Goal: Communication & Community: Answer question/provide support

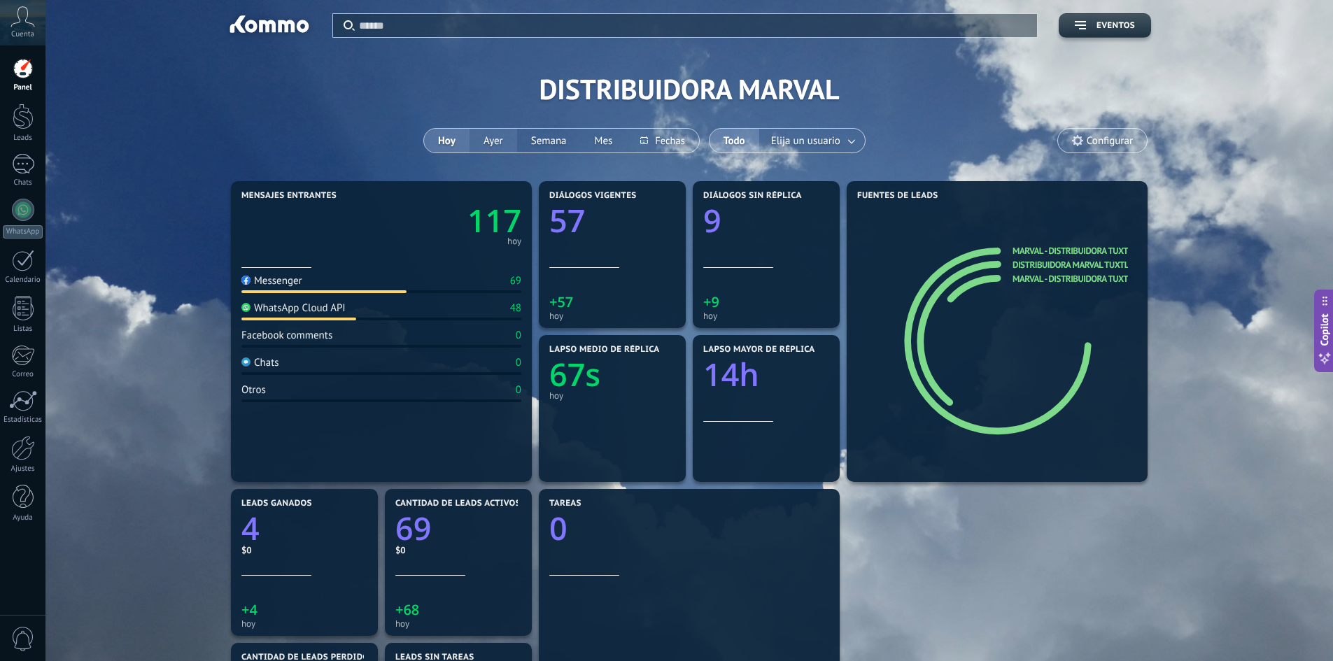
click at [495, 143] on button "Ayer" at bounding box center [494, 141] width 48 height 24
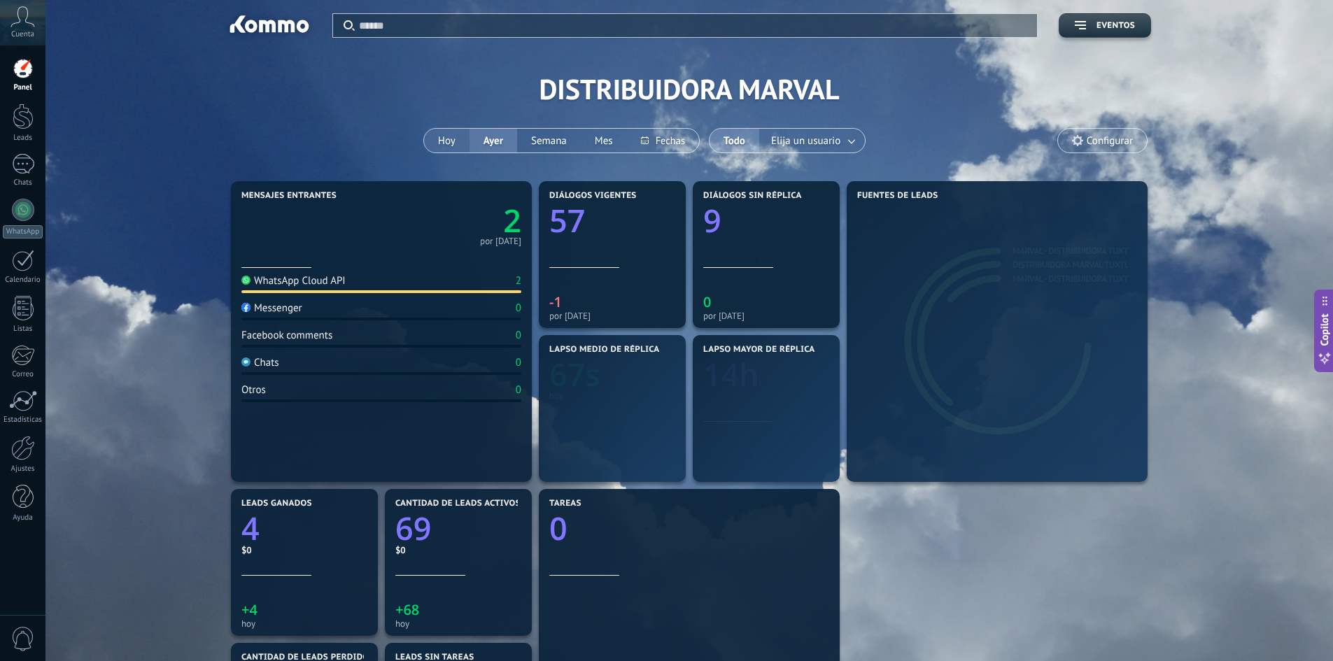
click at [449, 143] on button "Hoy" at bounding box center [446, 141] width 45 height 24
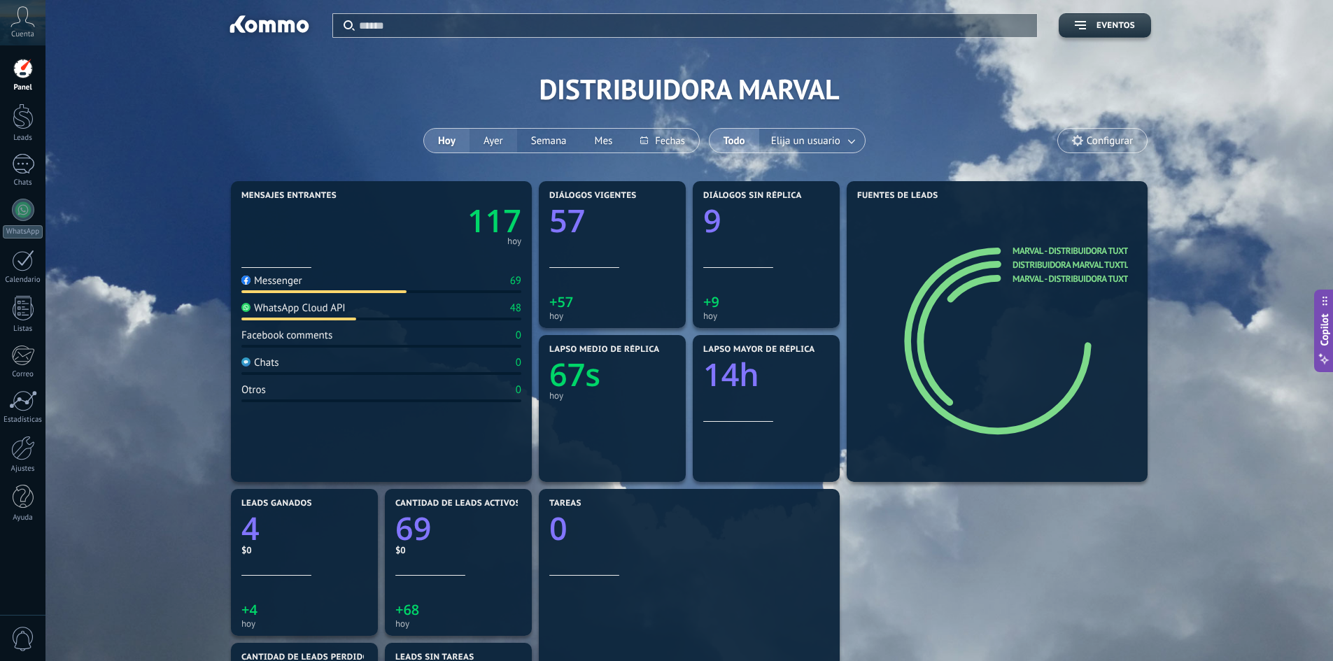
click at [484, 145] on button "Ayer" at bounding box center [494, 141] width 48 height 24
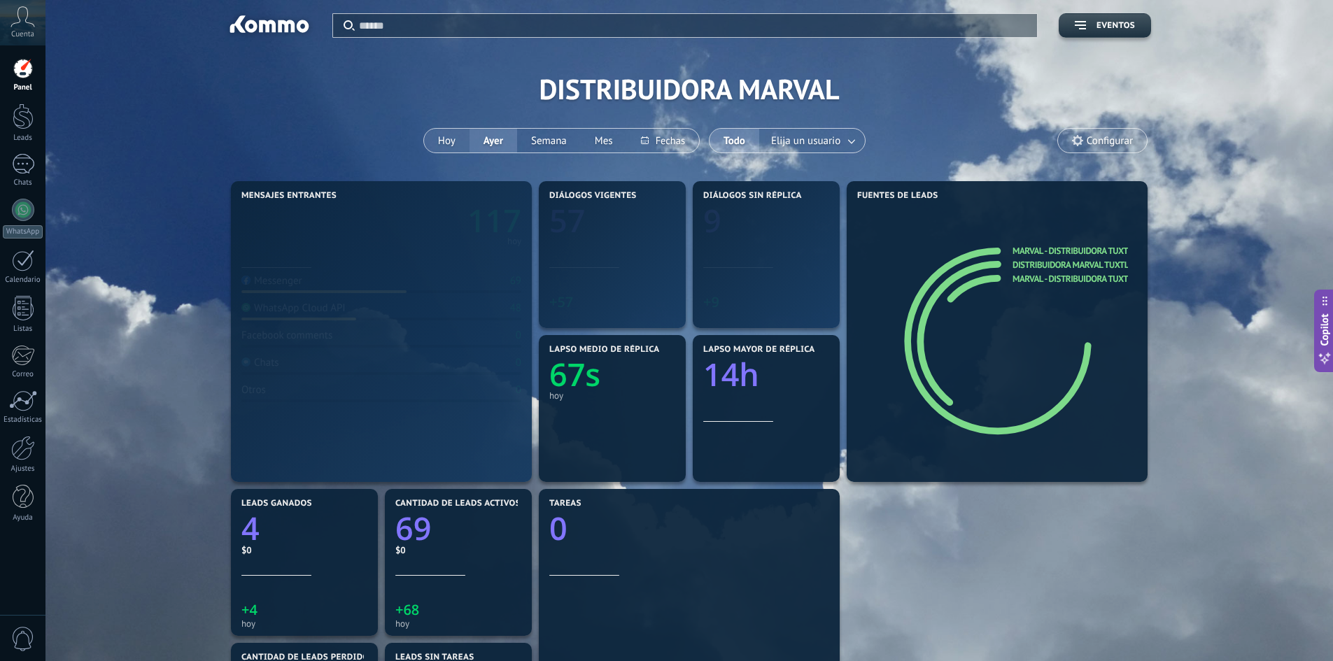
click at [443, 143] on button "Hoy" at bounding box center [446, 141] width 45 height 24
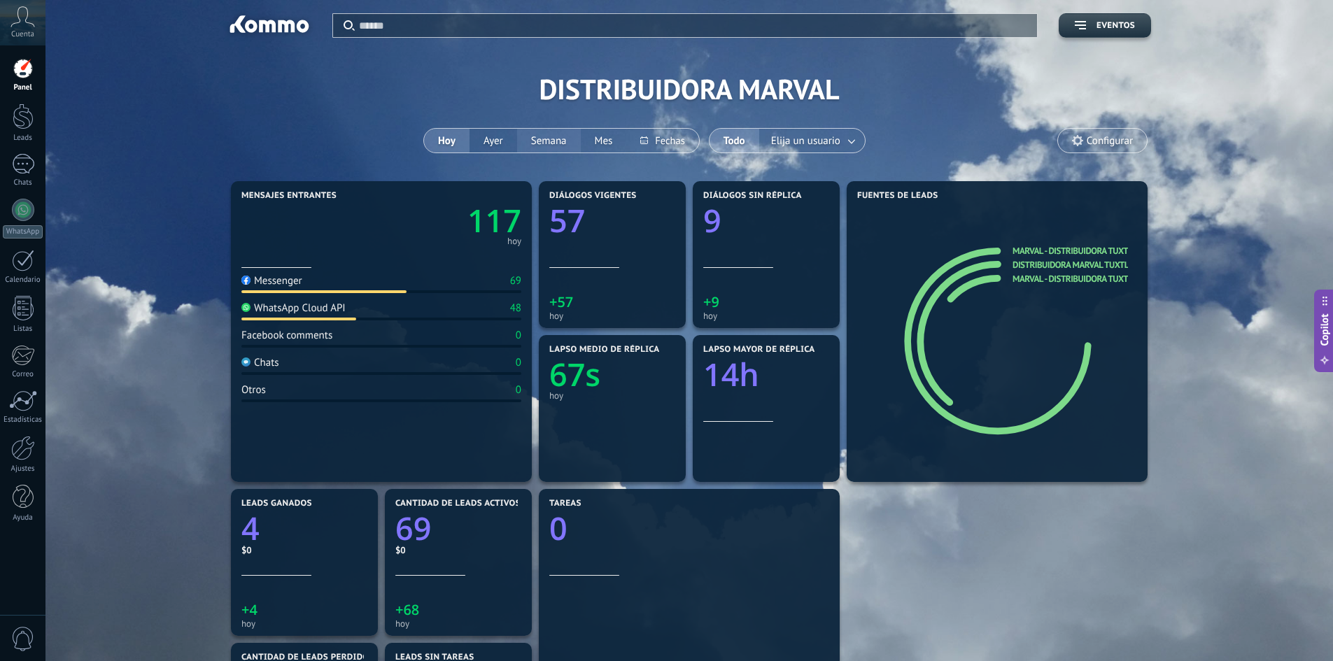
click at [534, 138] on button "Semana" at bounding box center [549, 141] width 64 height 24
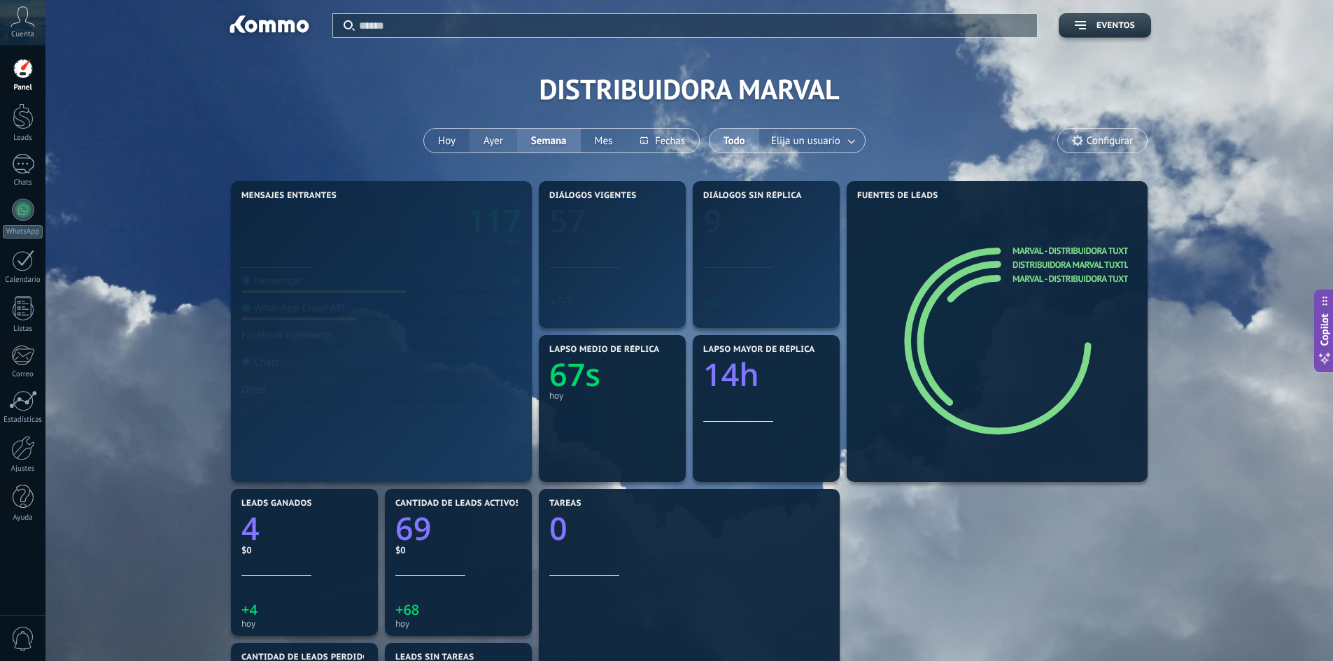
click at [472, 143] on button "Ayer" at bounding box center [494, 141] width 48 height 24
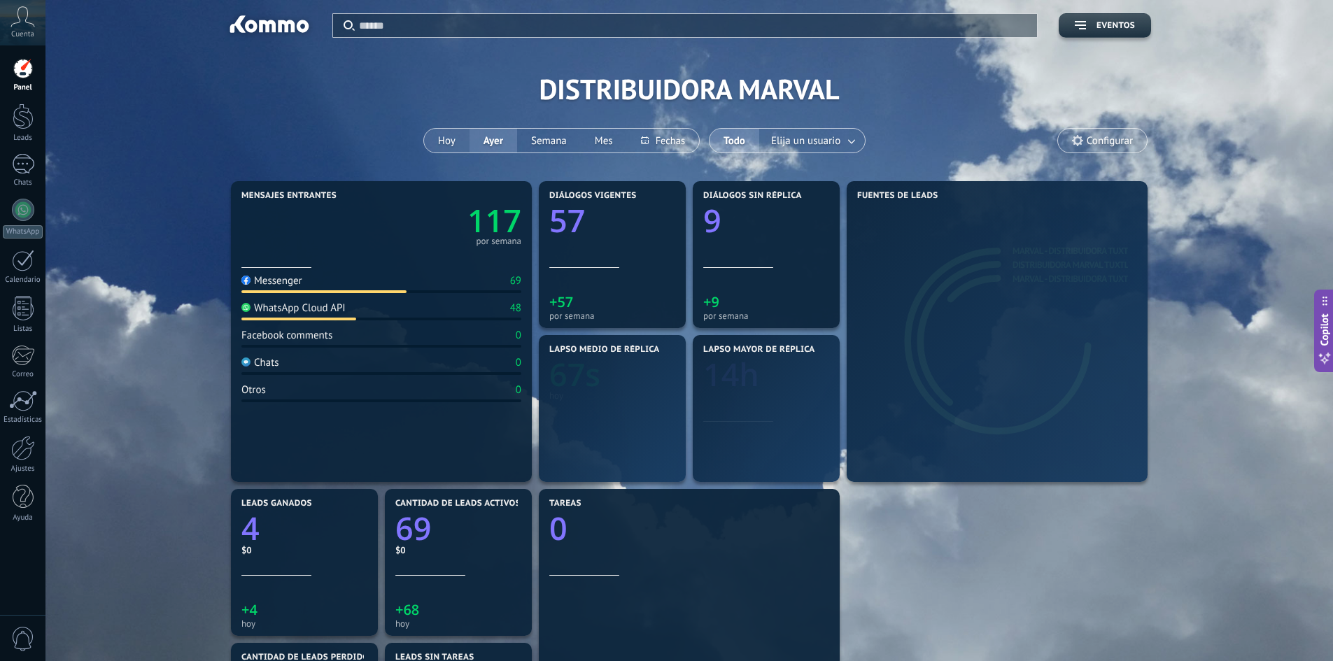
click at [451, 141] on button "Hoy" at bounding box center [446, 141] width 45 height 24
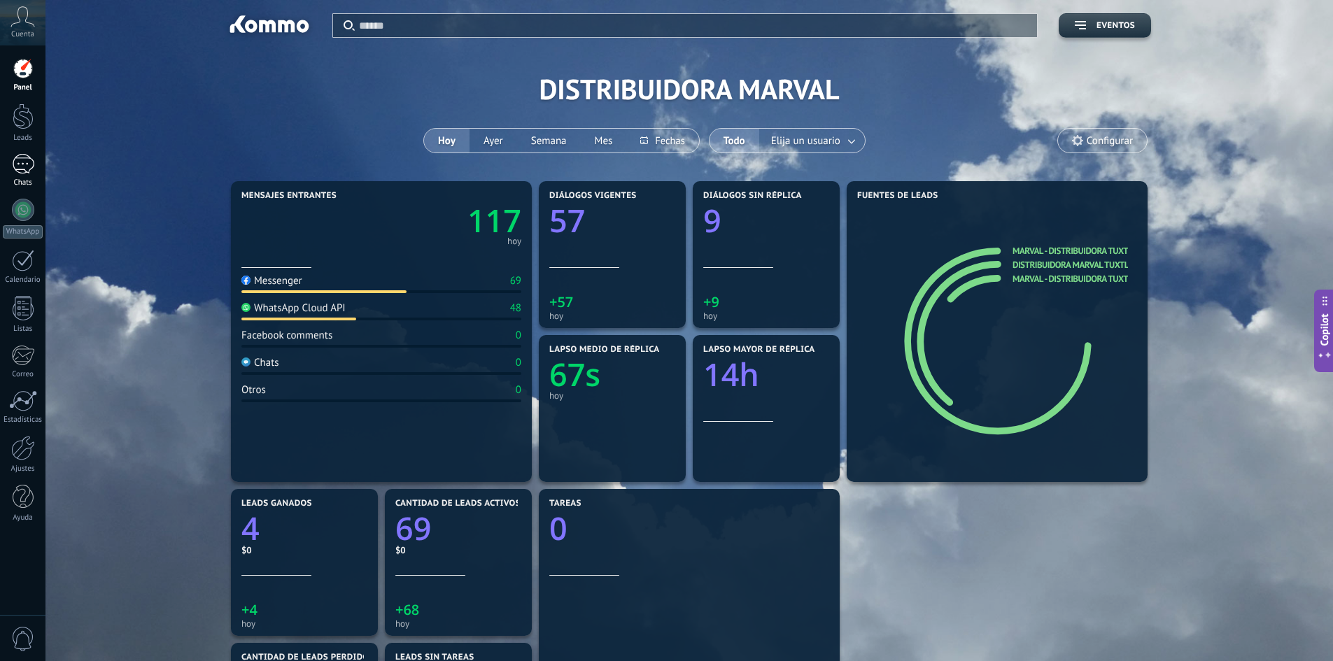
click at [27, 161] on div at bounding box center [23, 164] width 22 height 20
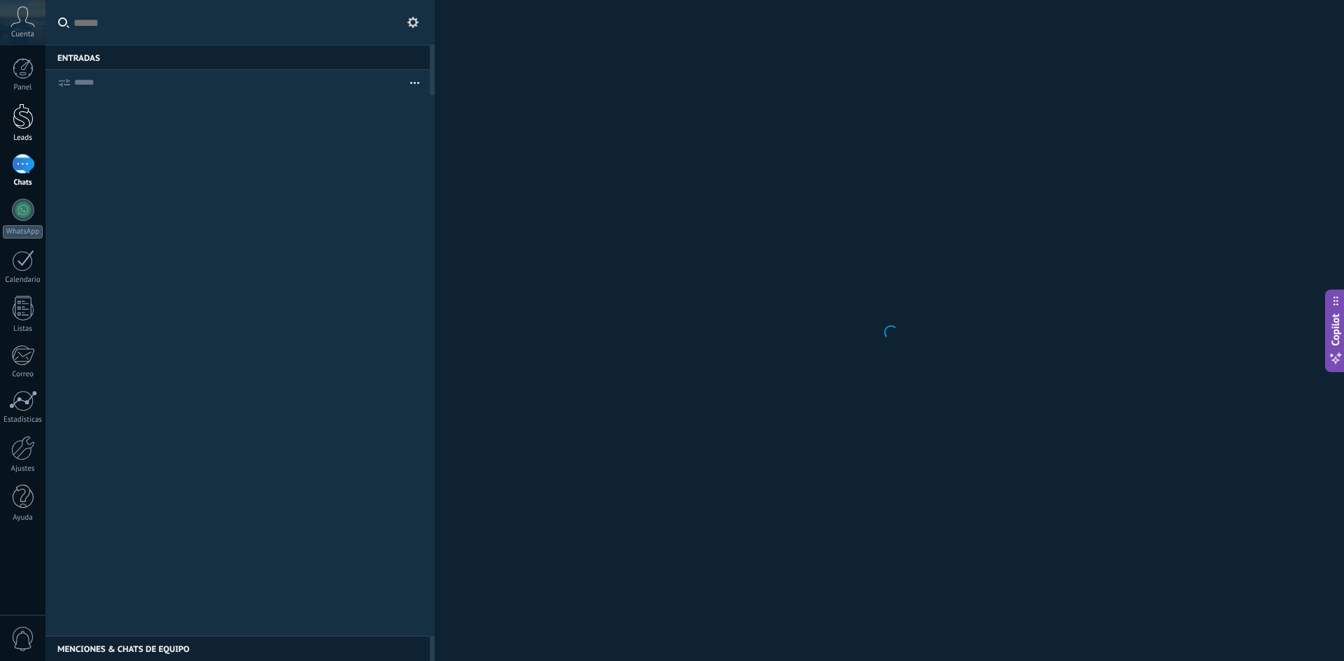
click at [21, 122] on div at bounding box center [23, 117] width 21 height 26
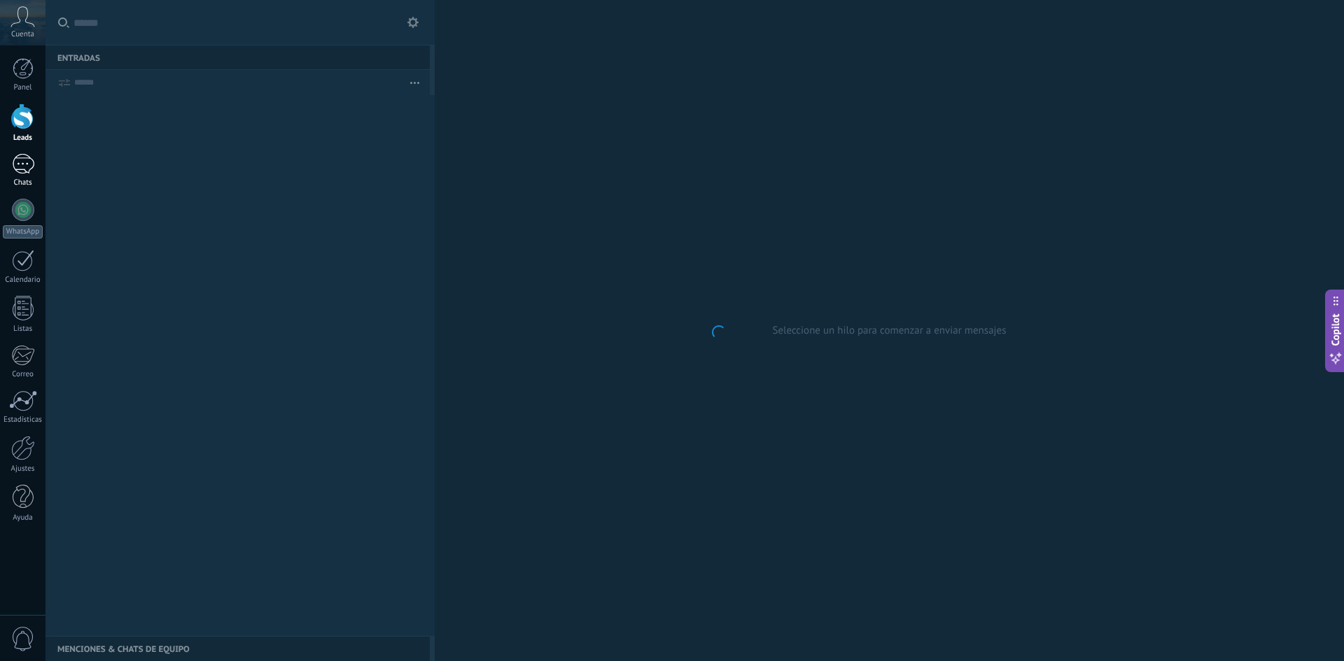
click at [20, 180] on div "Chats" at bounding box center [23, 182] width 41 height 9
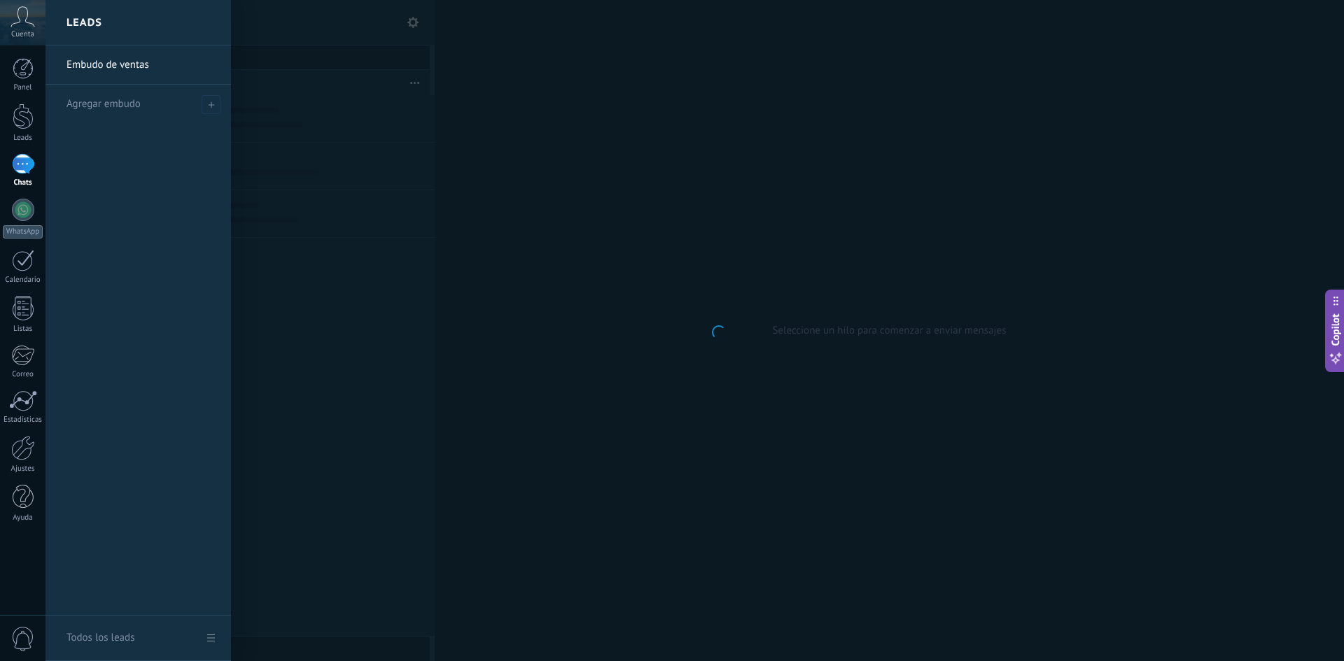
click at [20, 180] on div "Chats" at bounding box center [23, 182] width 41 height 9
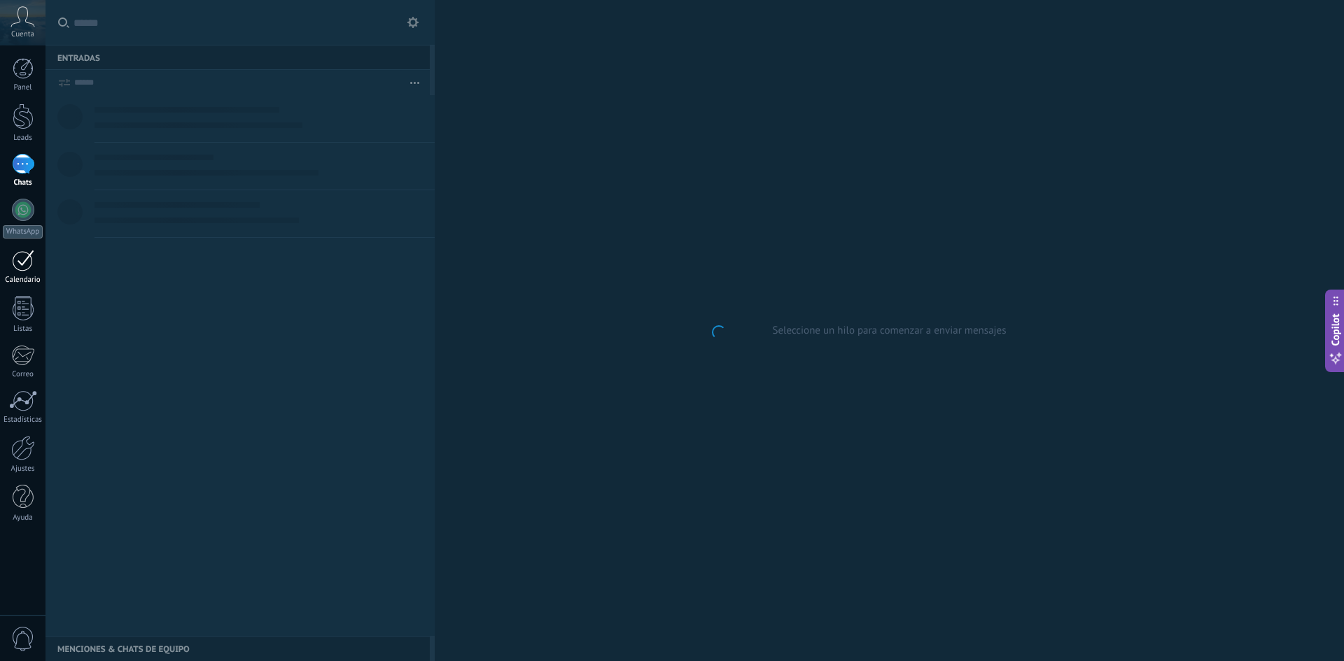
click at [27, 262] on div at bounding box center [23, 261] width 22 height 22
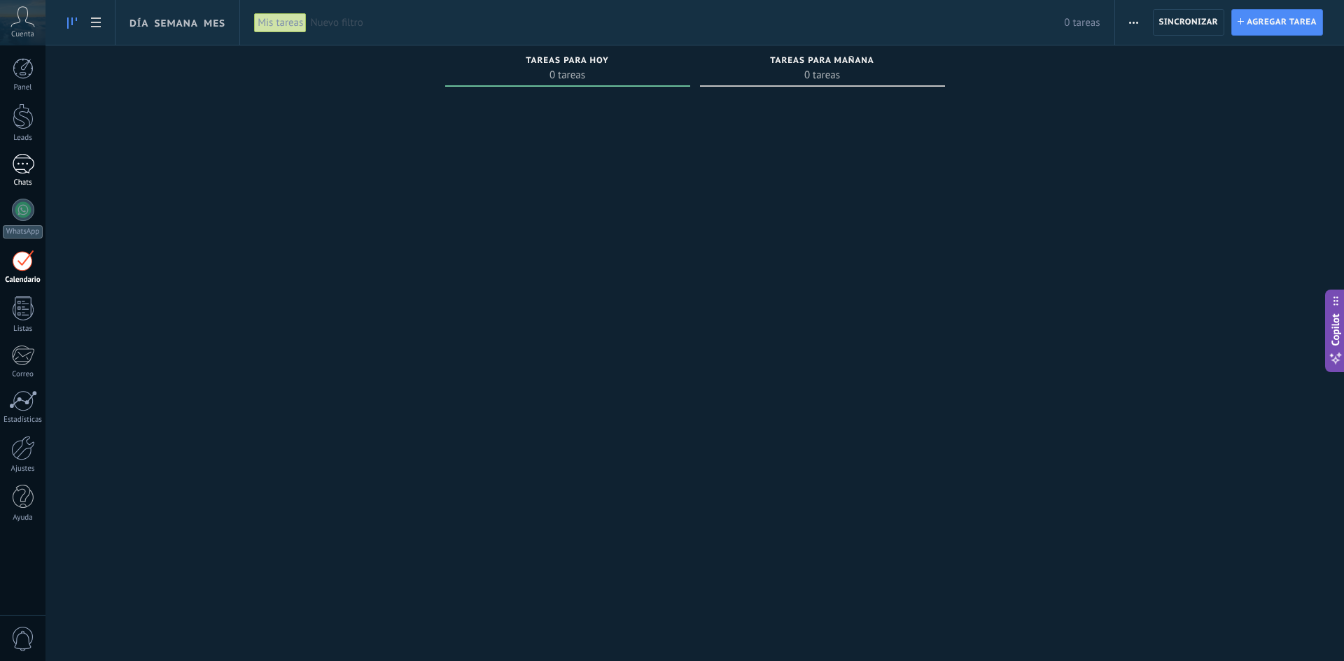
click at [24, 168] on div at bounding box center [23, 164] width 22 height 20
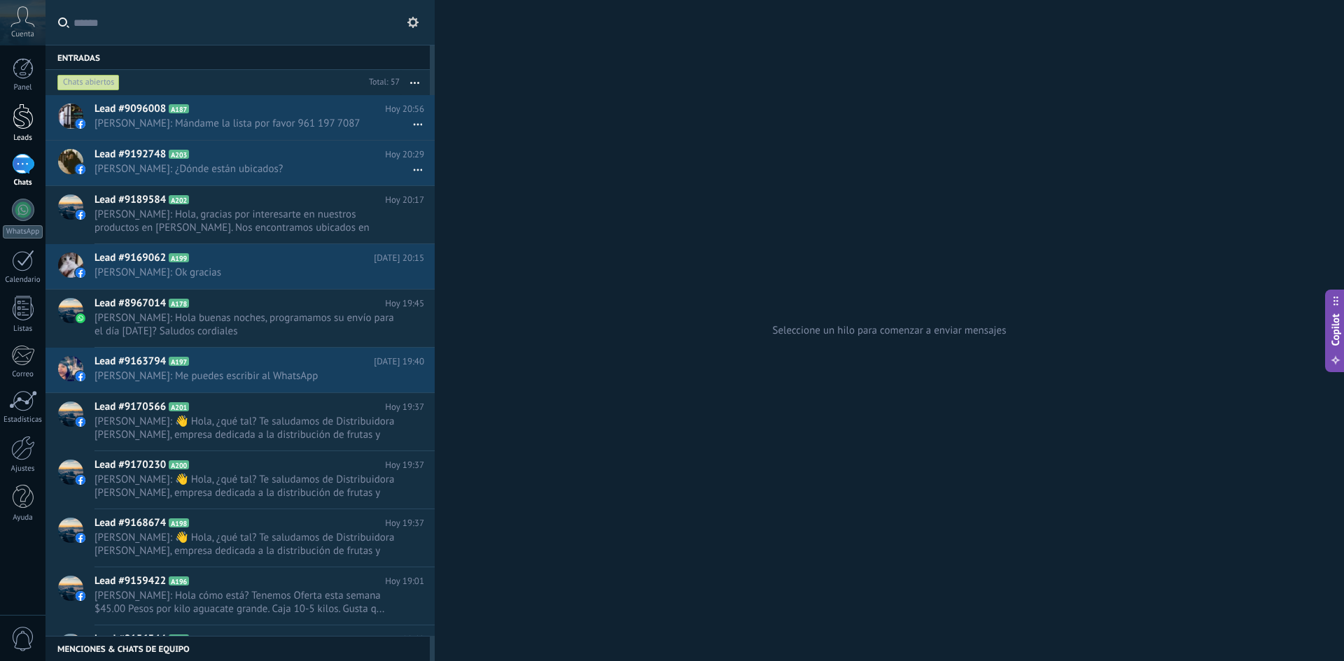
click at [25, 117] on div at bounding box center [23, 117] width 21 height 26
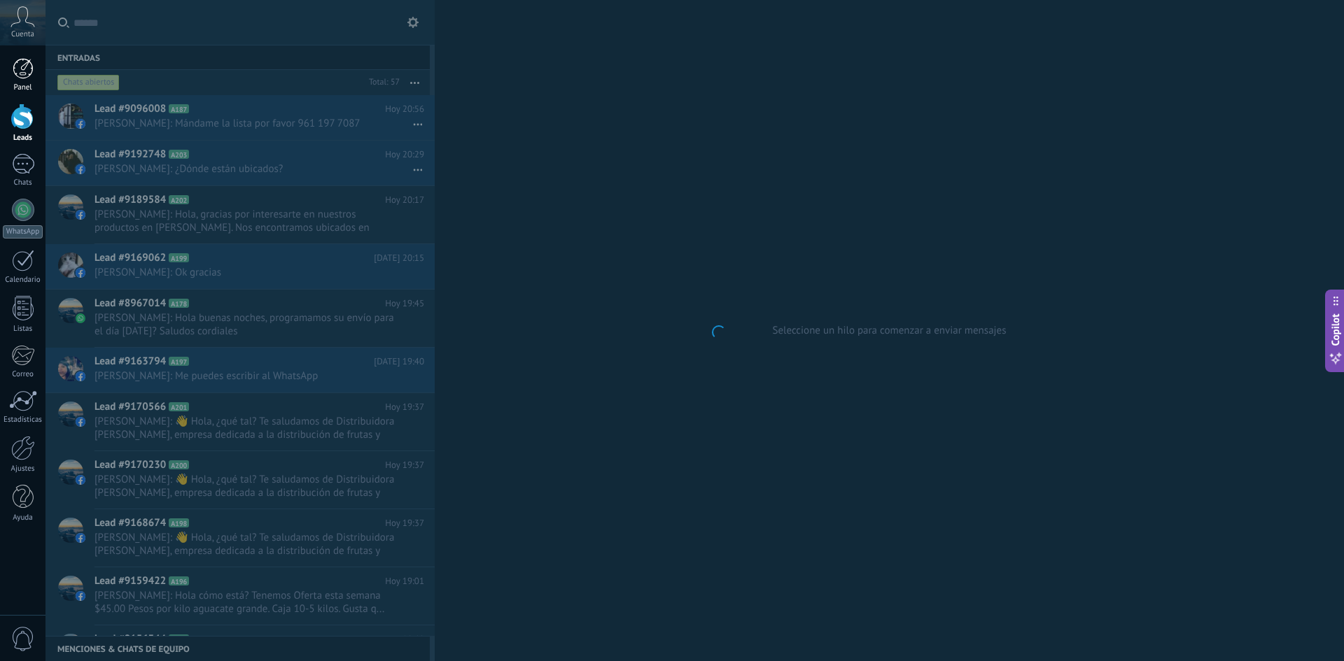
click at [22, 73] on div at bounding box center [23, 68] width 21 height 21
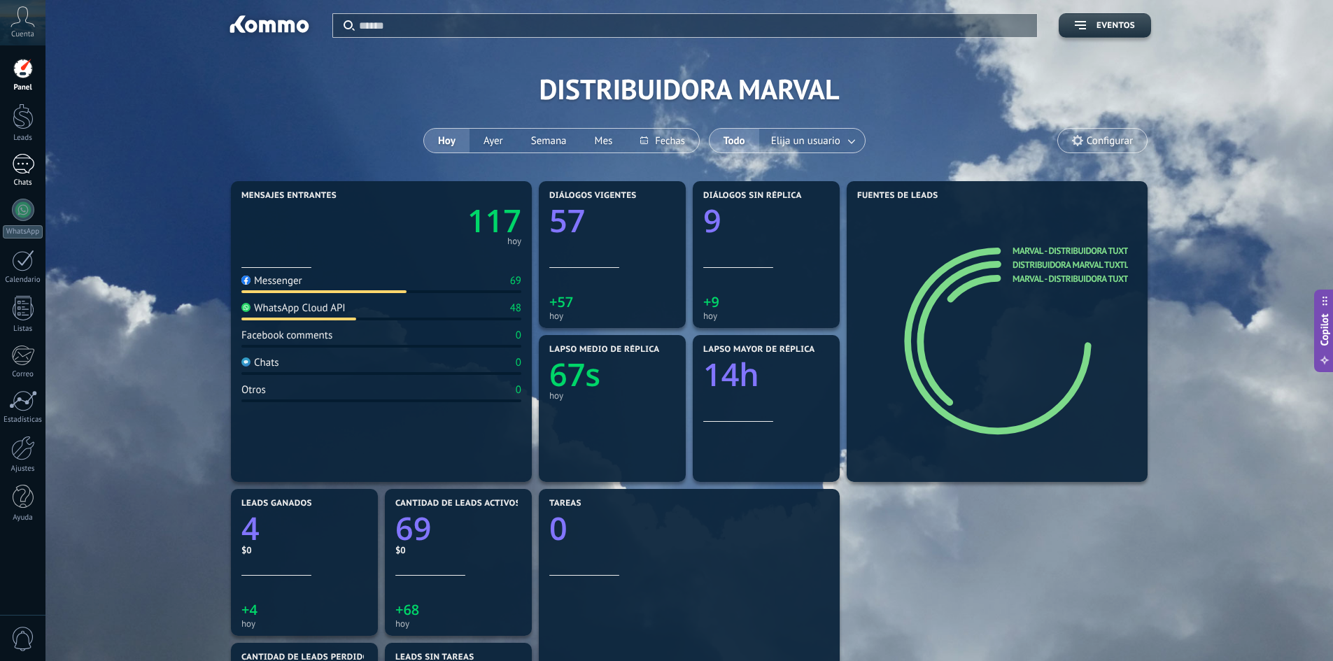
click at [27, 169] on div at bounding box center [23, 164] width 22 height 20
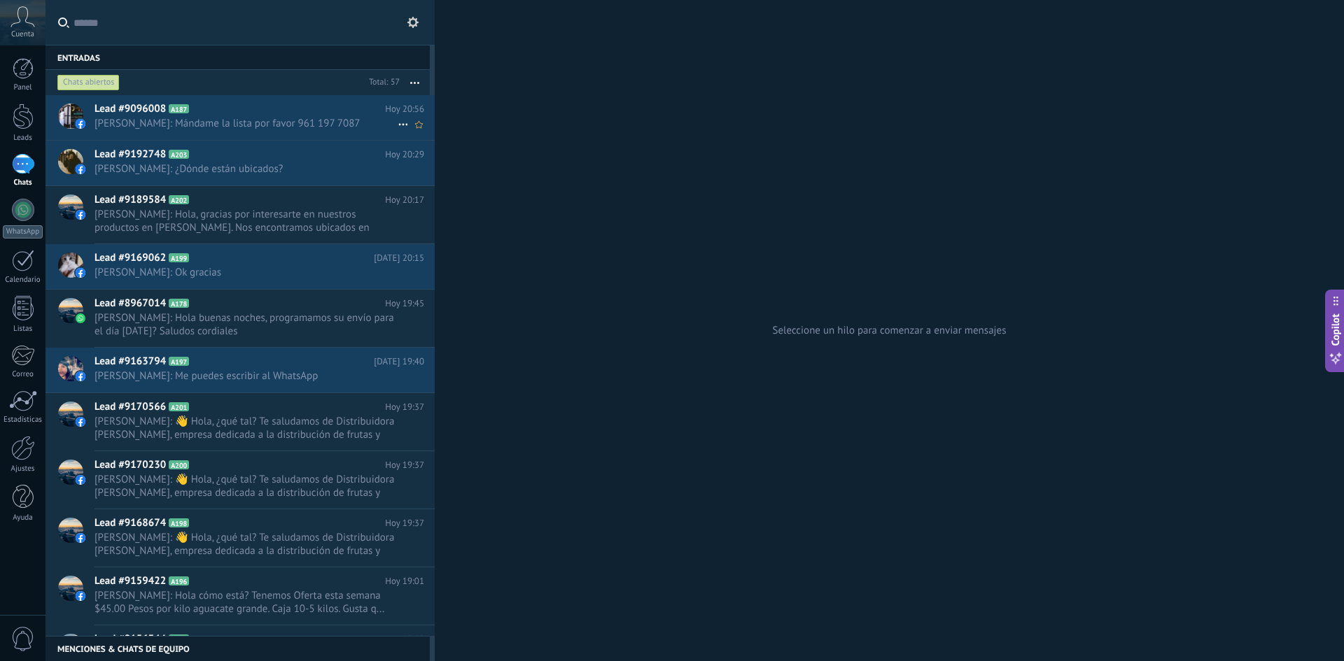
click at [268, 121] on span "[PERSON_NAME]: Mándame la lista por favor 961 197 7087" at bounding box center [245, 123] width 303 height 13
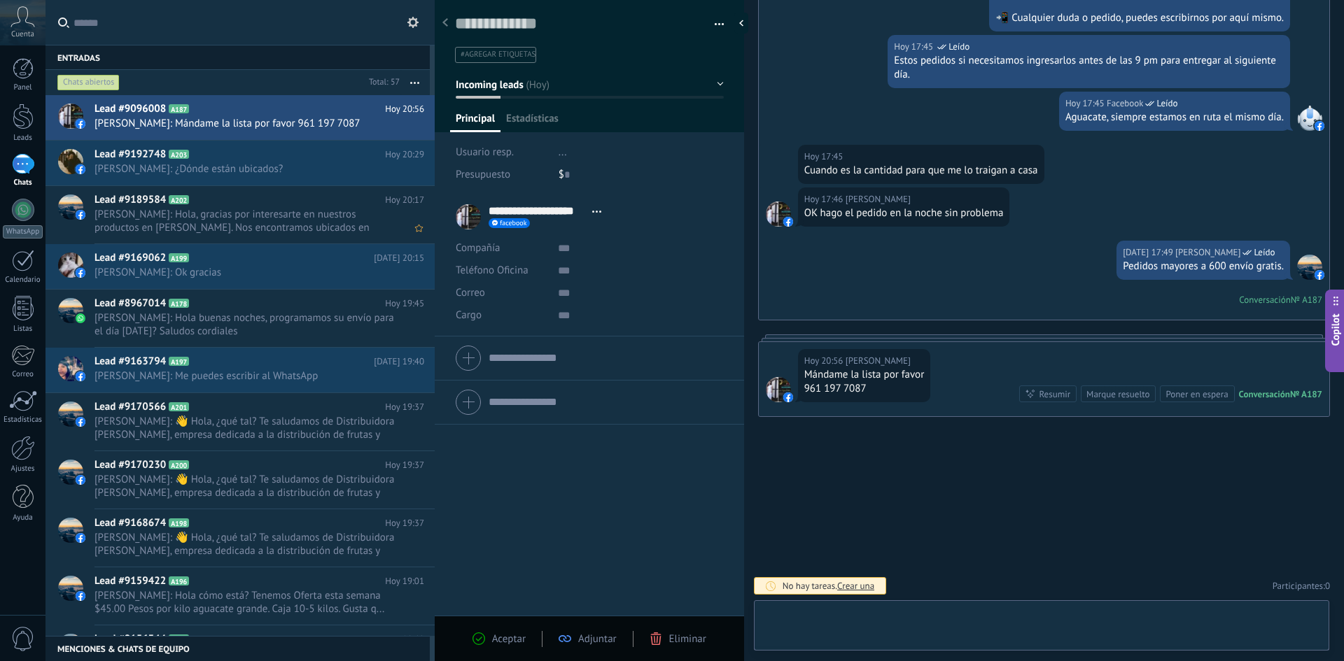
scroll to position [21, 0]
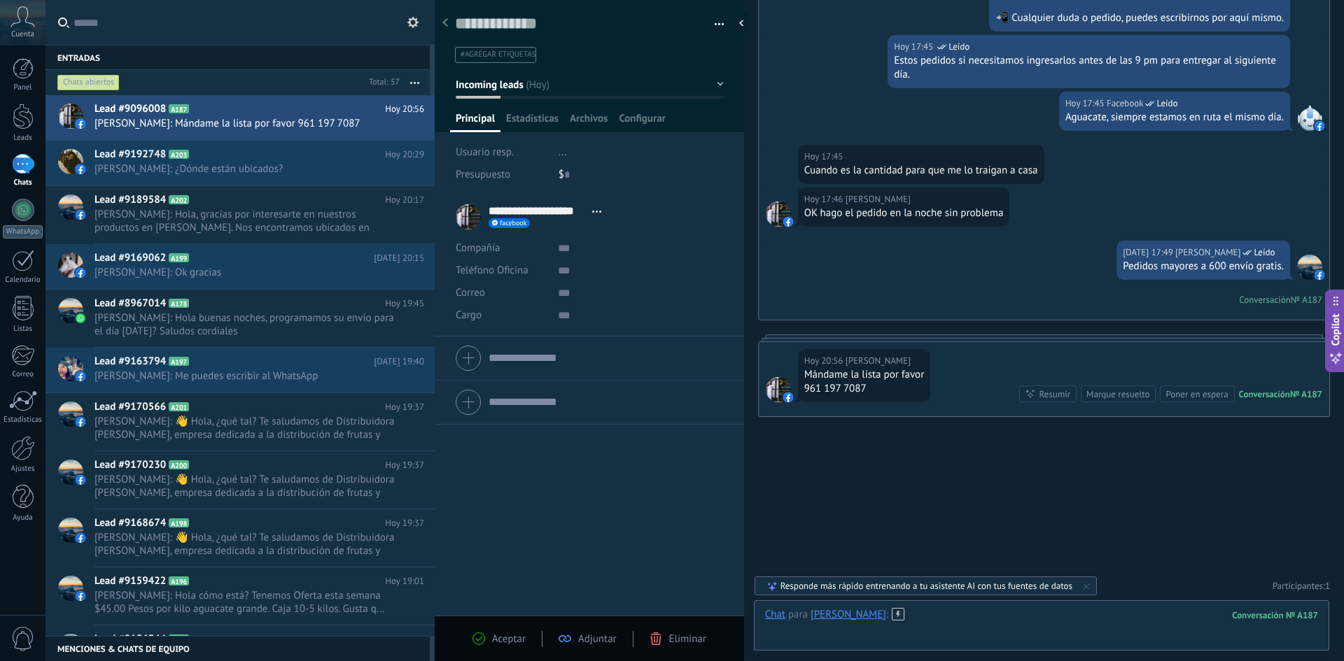
click at [1031, 623] on div at bounding box center [1041, 629] width 553 height 42
